Goal: Task Accomplishment & Management: Use online tool/utility

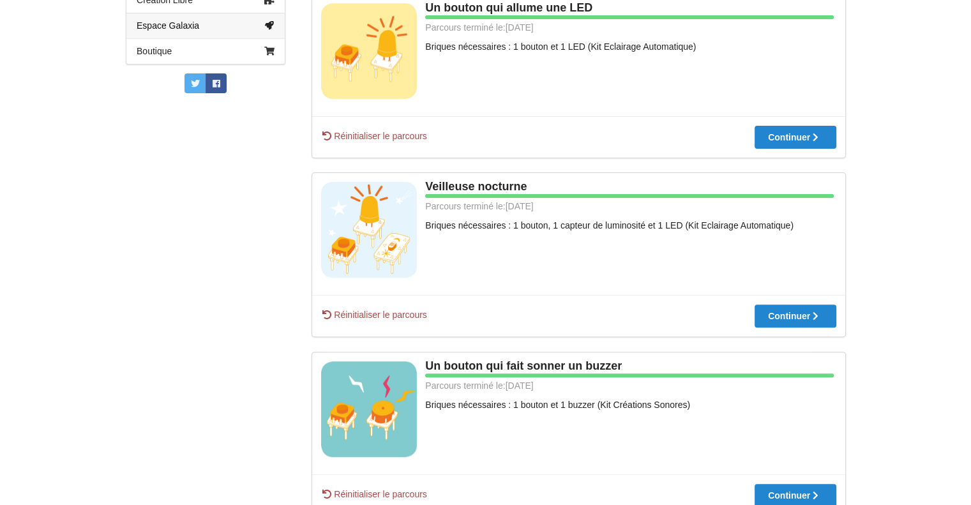
scroll to position [208, 0]
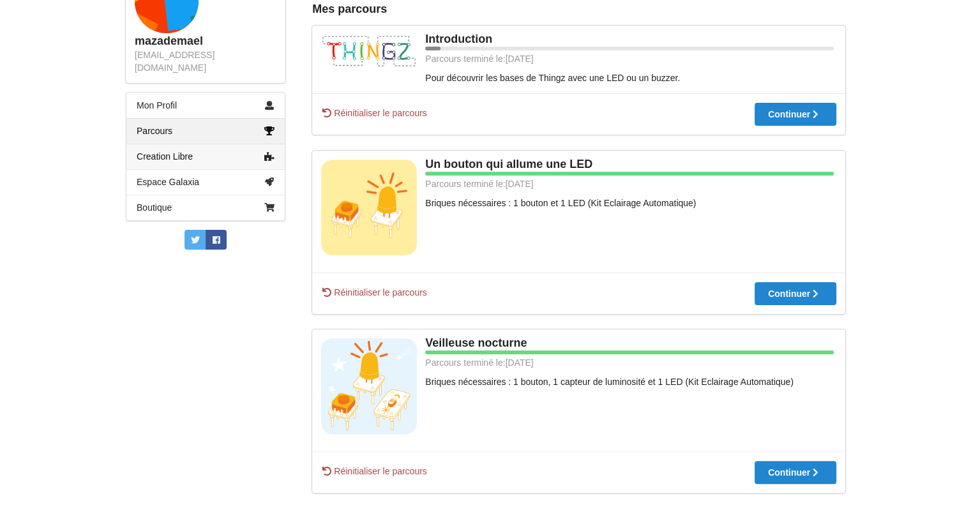
click at [235, 150] on link "Creation Libre" at bounding box center [205, 157] width 158 height 26
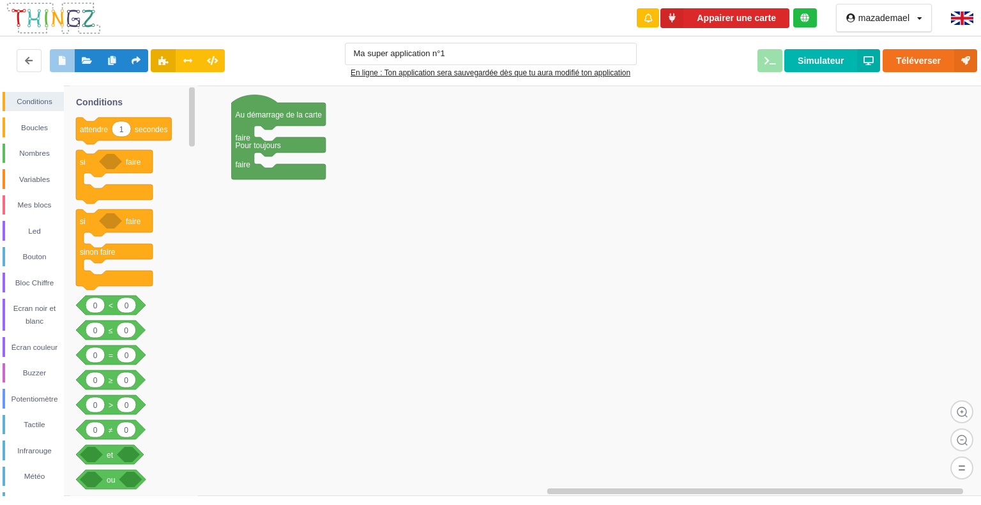
type input "Ma super application n°1"
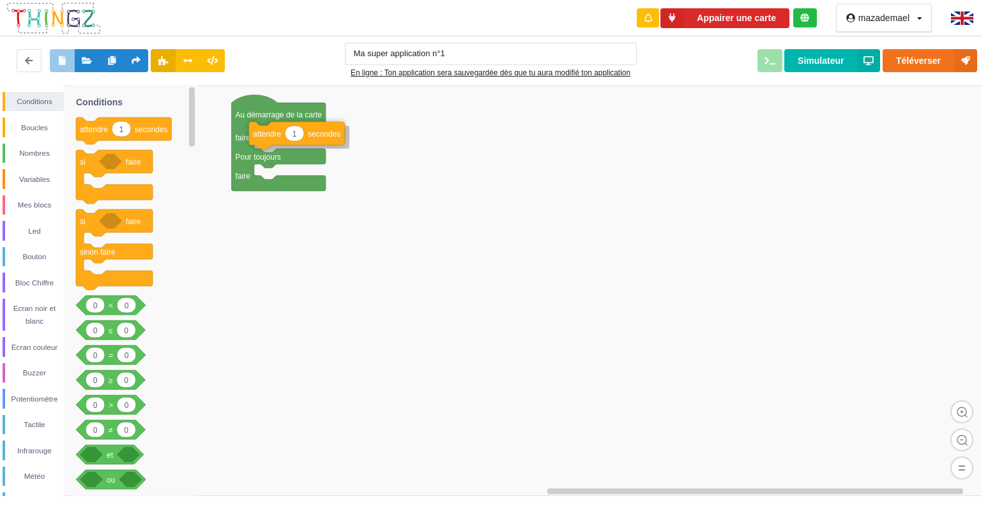
drag, startPoint x: 88, startPoint y: 139, endPoint x: 254, endPoint y: 145, distance: 166.8
click at [254, 145] on div "Conditions Boucles Nombres Variables Mes blocs Led Bouton Bloc Chiffre Ecran no…" at bounding box center [495, 291] width 990 height 411
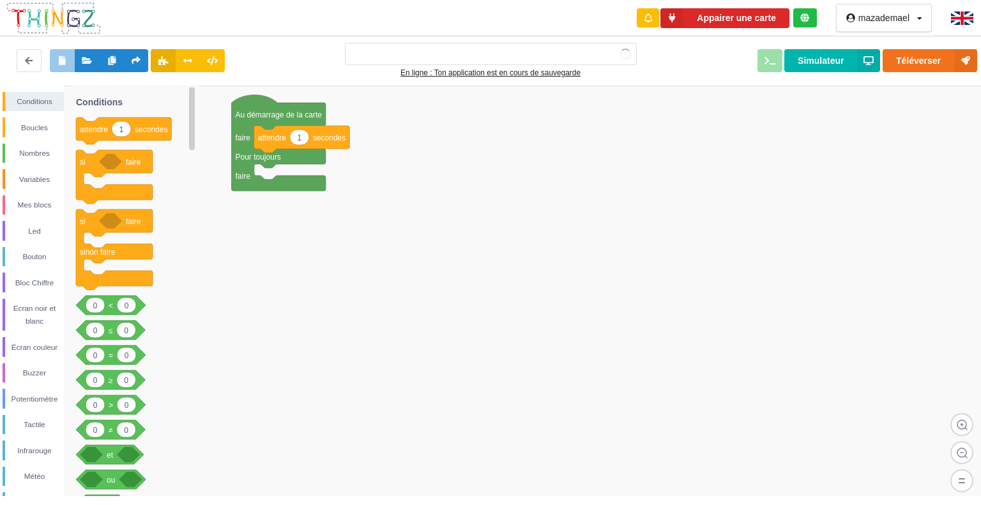
type input "Ma super application n°1"
click at [11, 234] on div "Led" at bounding box center [34, 231] width 59 height 13
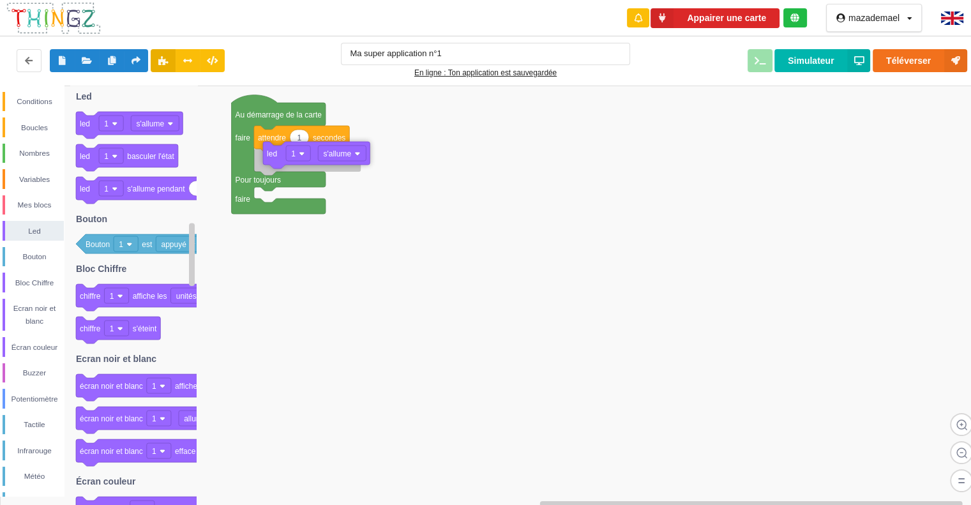
drag, startPoint x: 87, startPoint y: 126, endPoint x: 274, endPoint y: 156, distance: 189.5
click at [274, 156] on div "Conditions Boucles Nombres Variables Mes blocs Led Bouton Bloc Chiffre Ecran no…" at bounding box center [490, 291] width 980 height 411
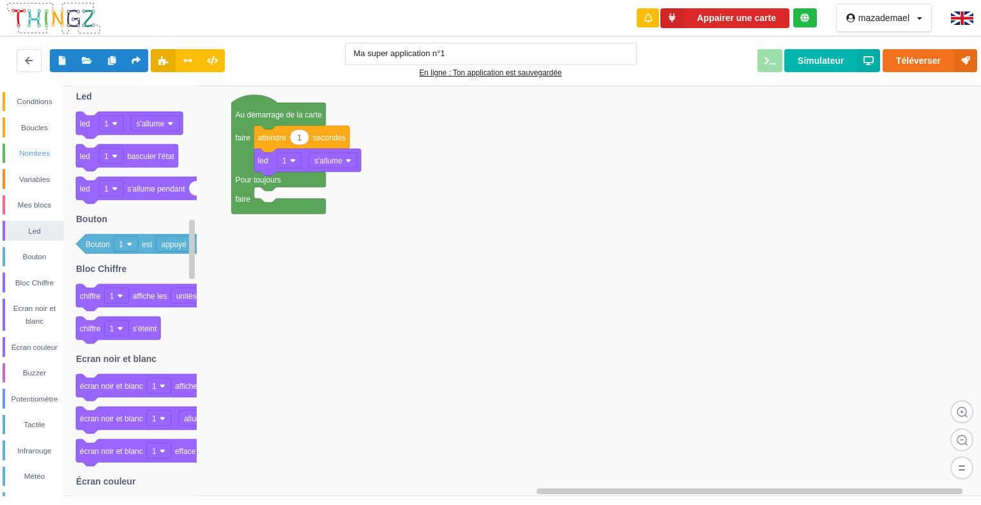
click at [33, 146] on div "Nombres" at bounding box center [33, 154] width 61 height 20
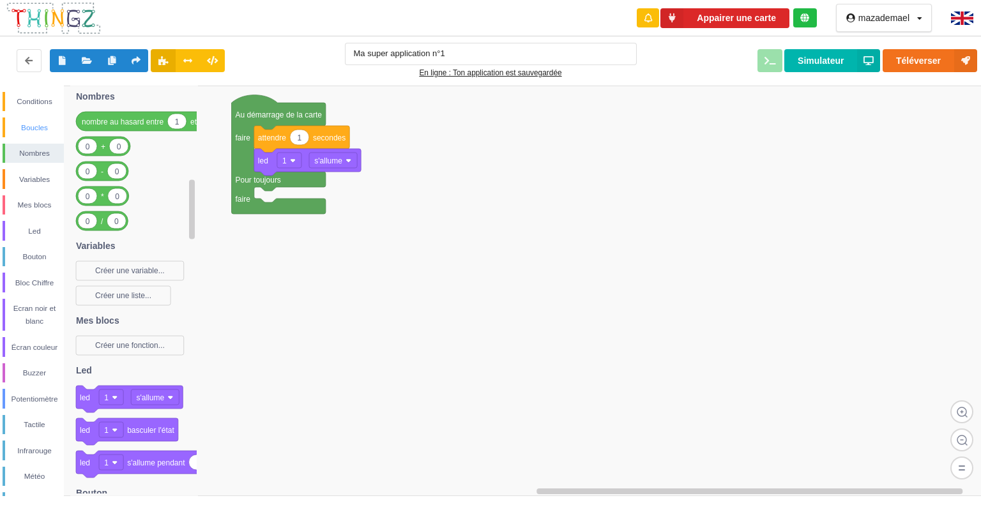
click at [38, 132] on div "Boucles" at bounding box center [34, 127] width 59 height 13
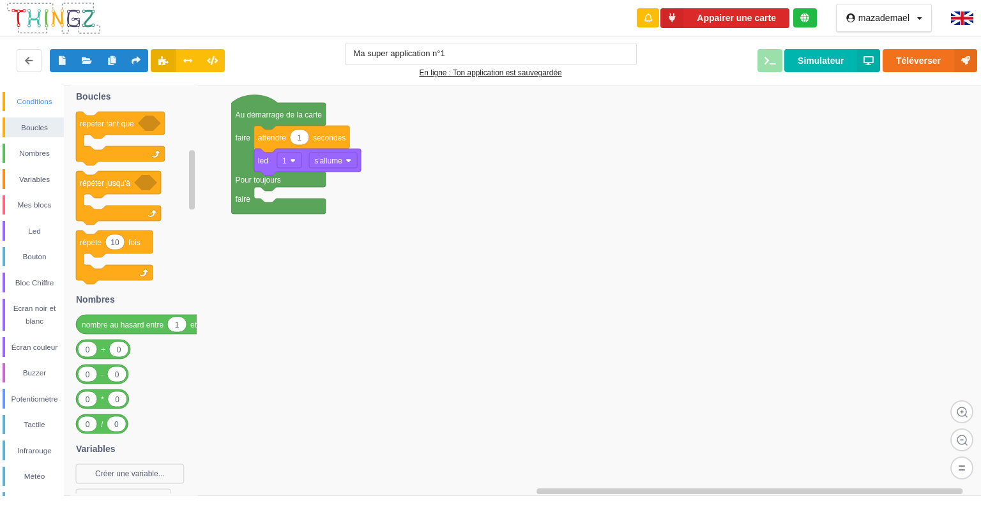
click at [17, 110] on div "Conditions" at bounding box center [33, 102] width 61 height 20
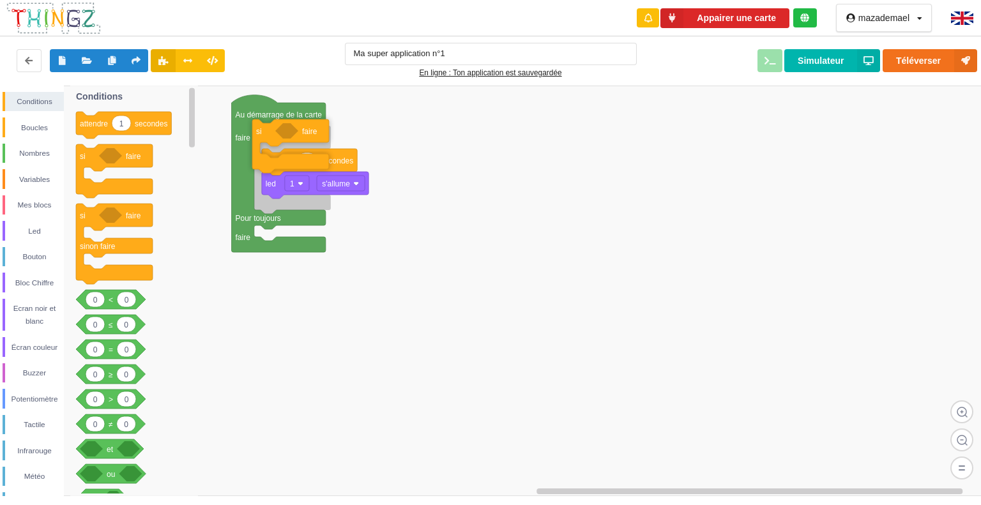
drag, startPoint x: 84, startPoint y: 162, endPoint x: 261, endPoint y: 137, distance: 178.0
click at [261, 137] on div "Conditions Boucles Nombres Variables Mes blocs Led Bouton Bloc Chiffre Ecran no…" at bounding box center [495, 291] width 990 height 411
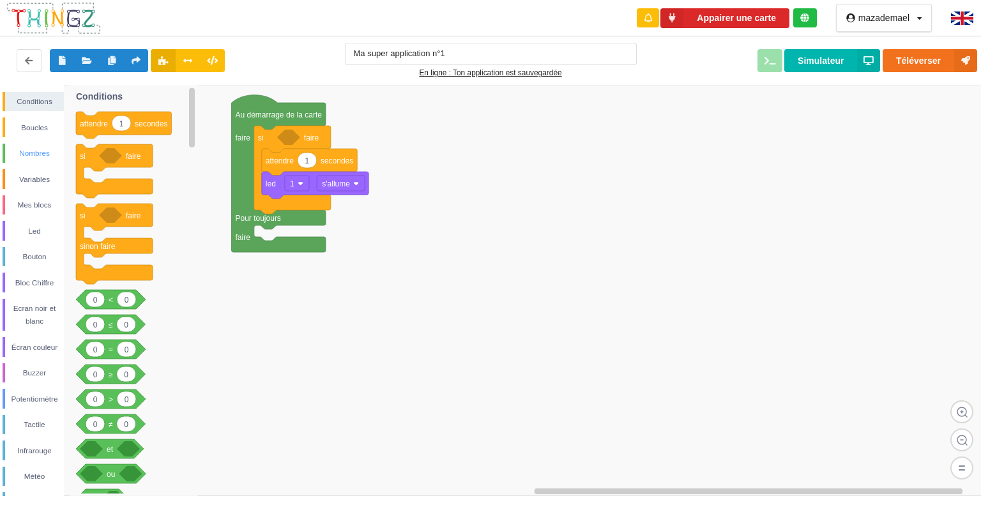
click at [41, 158] on div "Nombres" at bounding box center [34, 153] width 59 height 13
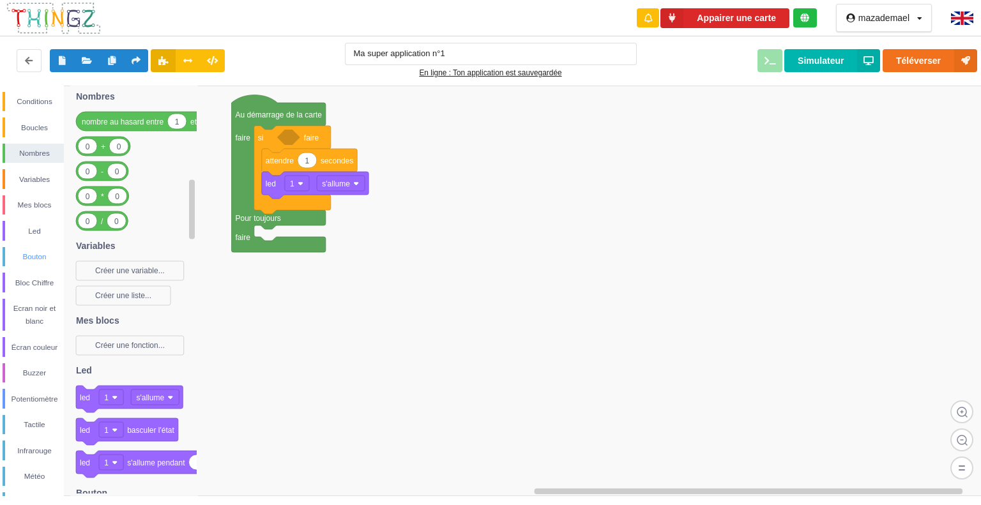
click at [8, 257] on div "Bouton" at bounding box center [34, 256] width 59 height 13
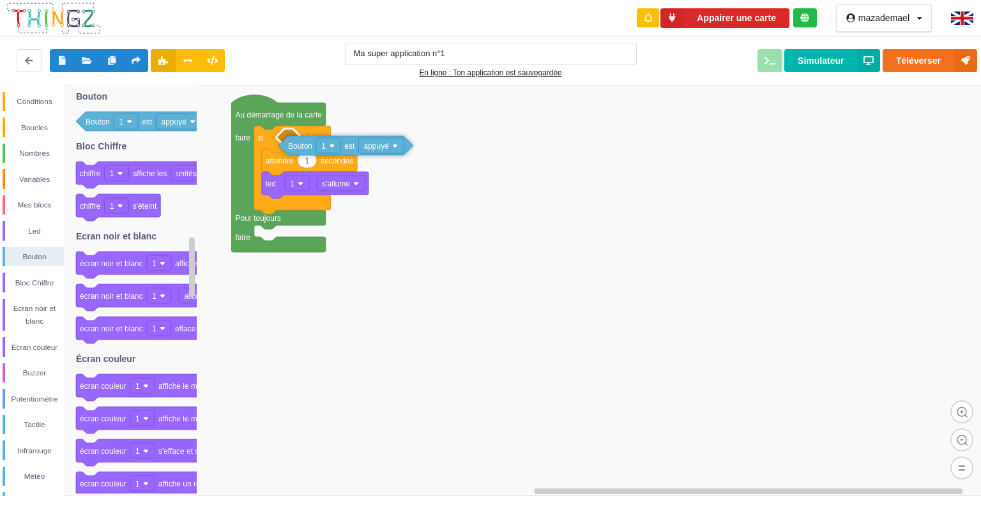
drag, startPoint x: 95, startPoint y: 130, endPoint x: 295, endPoint y: 152, distance: 201.8
click at [295, 152] on div "Conditions Boucles Nombres Variables Mes blocs Led Bouton Bloc Chiffre Ecran no…" at bounding box center [495, 291] width 990 height 411
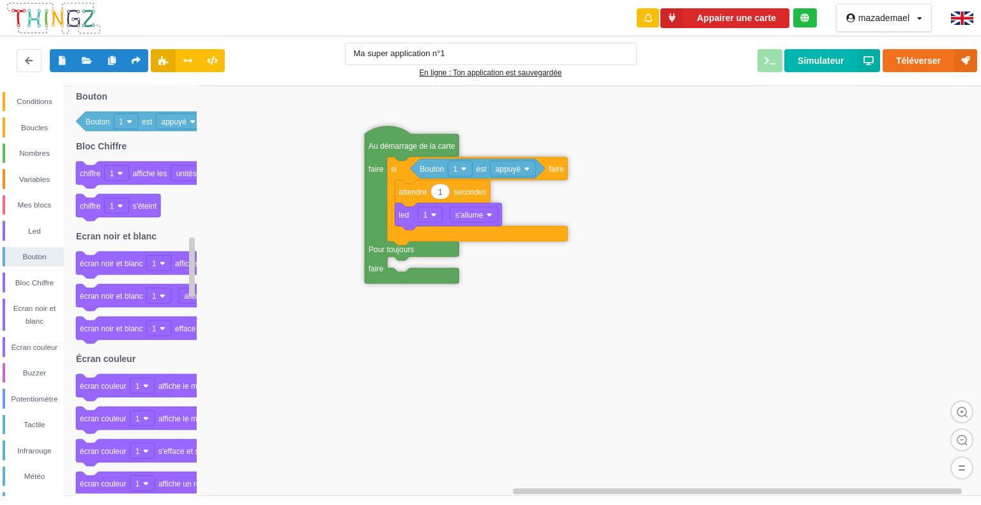
drag, startPoint x: 262, startPoint y: 116, endPoint x: 386, endPoint y: 153, distance: 129.3
